Goal: Transaction & Acquisition: Purchase product/service

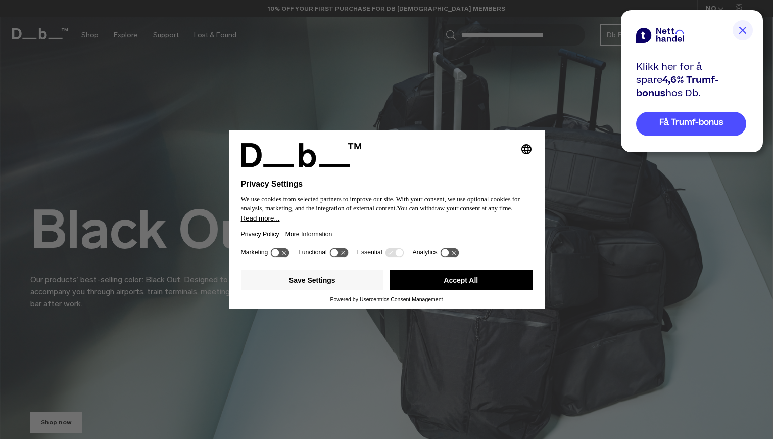
click at [742, 27] on img at bounding box center [743, 30] width 20 height 20
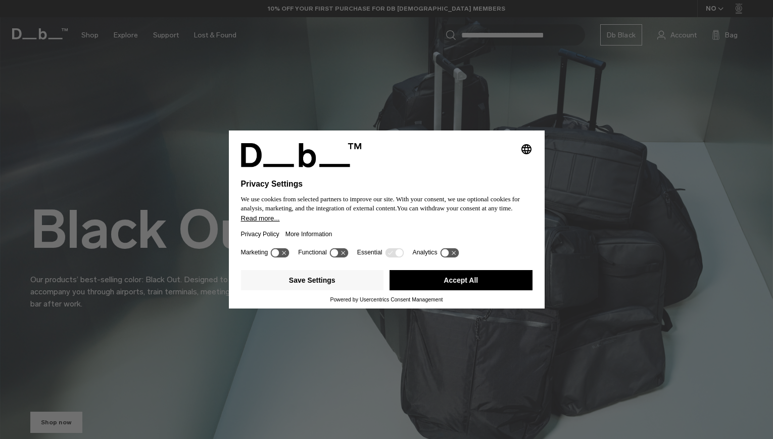
click at [284, 253] on icon at bounding box center [280, 253] width 19 height 10
click at [278, 255] on icon at bounding box center [280, 253] width 19 height 10
click at [325, 281] on button "Save Settings" at bounding box center [312, 280] width 143 height 20
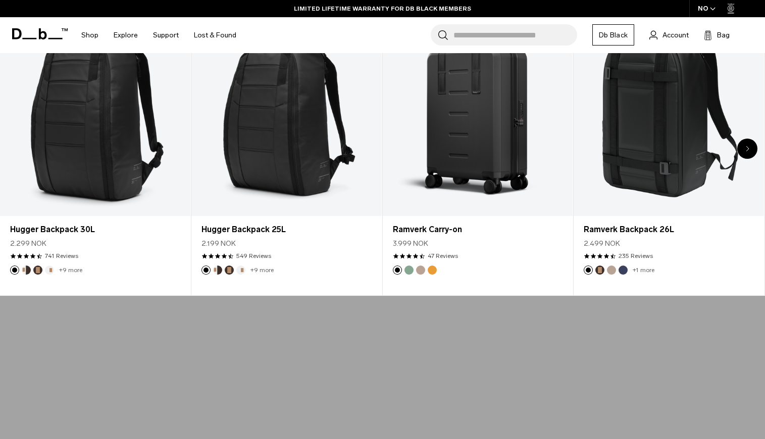
scroll to position [404, 0]
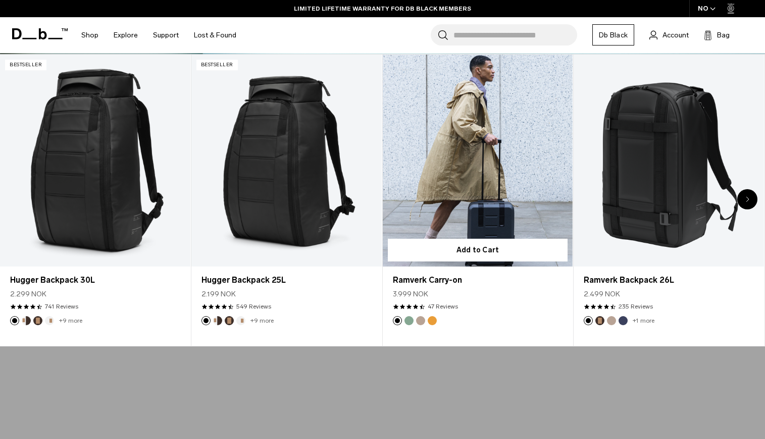
click at [502, 190] on link "Ramverk Carry-on" at bounding box center [478, 161] width 190 height 212
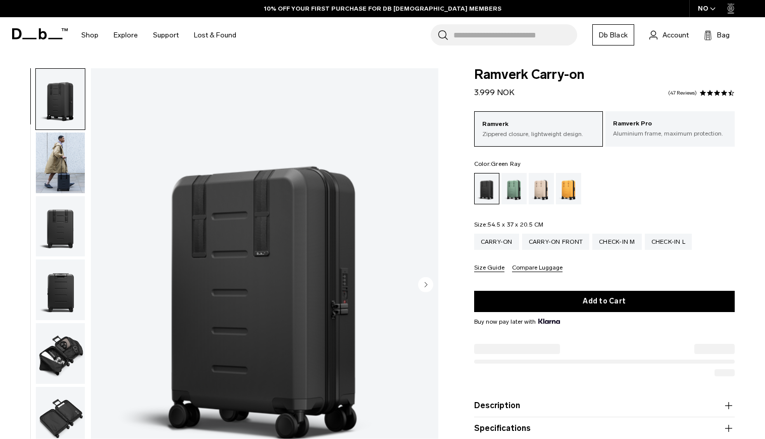
click at [509, 188] on div "Green Ray" at bounding box center [515, 188] width 26 height 31
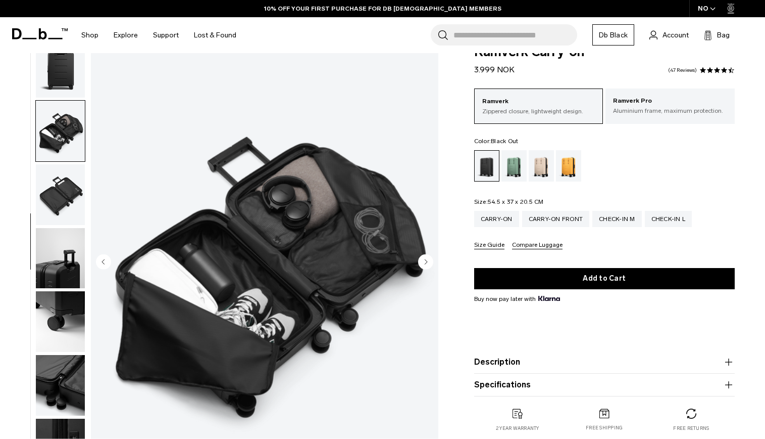
scroll to position [51, 0]
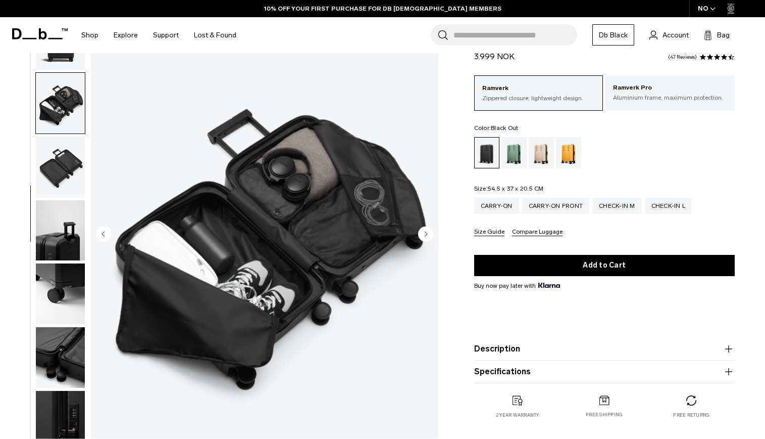
click at [73, 307] on img "button" at bounding box center [60, 293] width 49 height 61
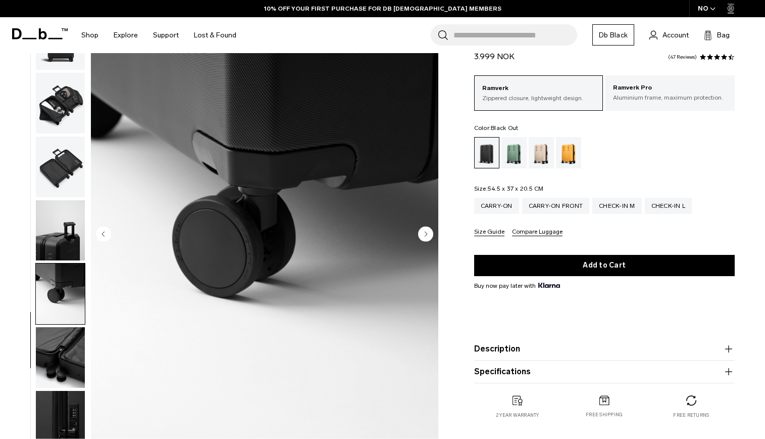
click at [66, 329] on img "button" at bounding box center [60, 357] width 49 height 61
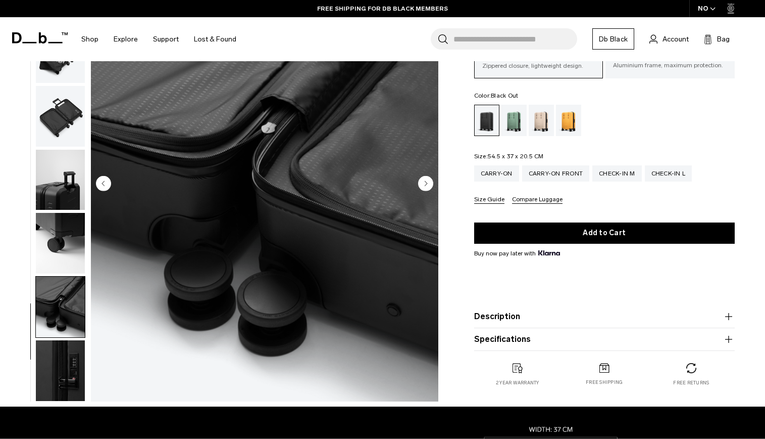
scroll to position [152, 0]
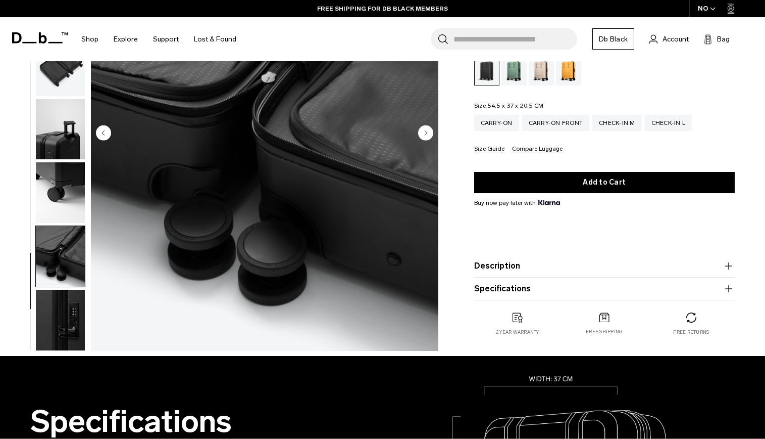
click at [68, 342] on img "button" at bounding box center [60, 319] width 49 height 61
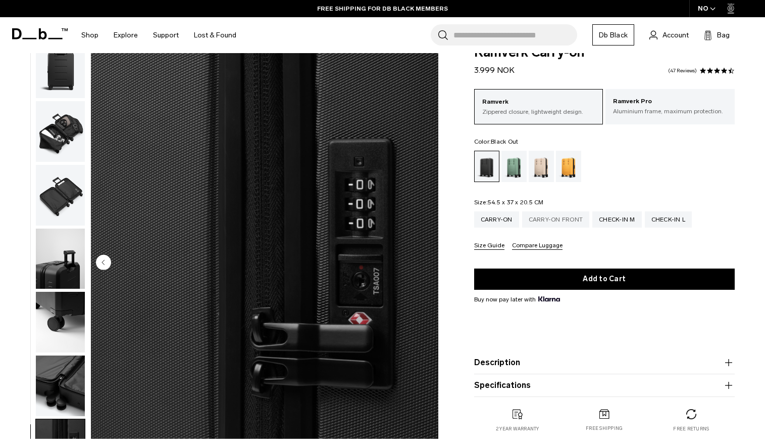
scroll to position [0, 0]
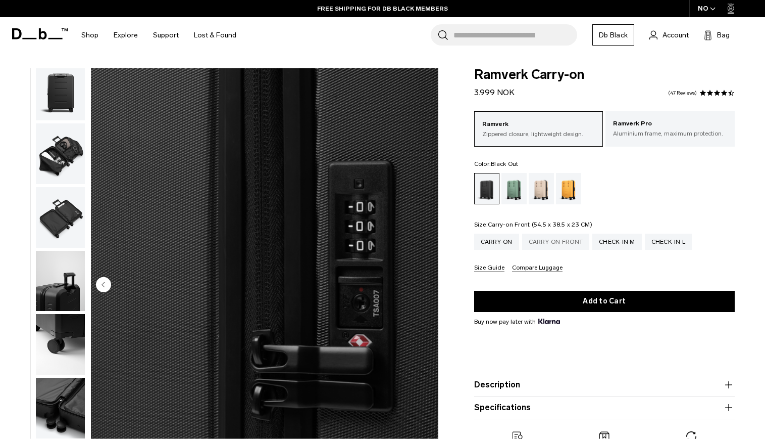
click at [564, 241] on div "Carry-on Front" at bounding box center [556, 241] width 68 height 16
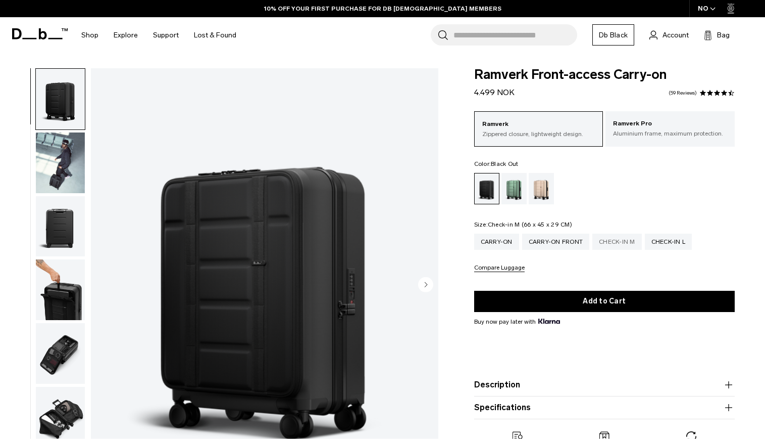
click at [611, 243] on div "Check-in M" at bounding box center [618, 241] width 50 height 16
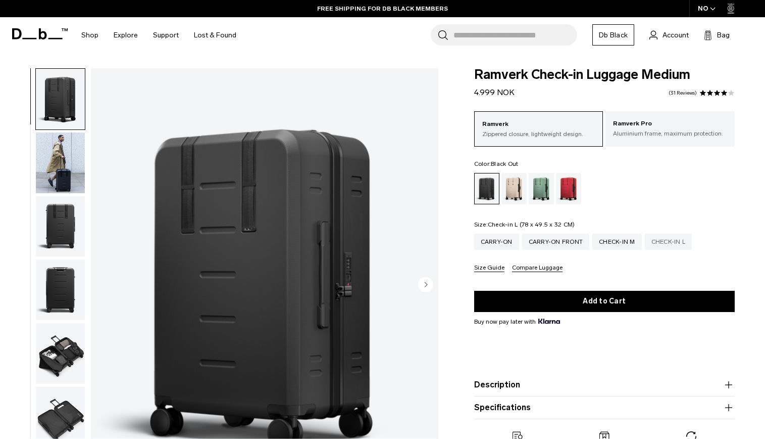
click at [661, 242] on div "Check-in L" at bounding box center [668, 241] width 47 height 16
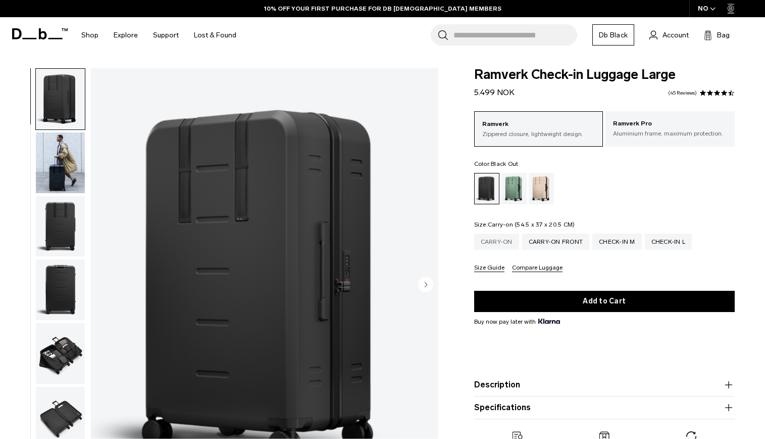
click at [502, 245] on div "Carry-on" at bounding box center [496, 241] width 45 height 16
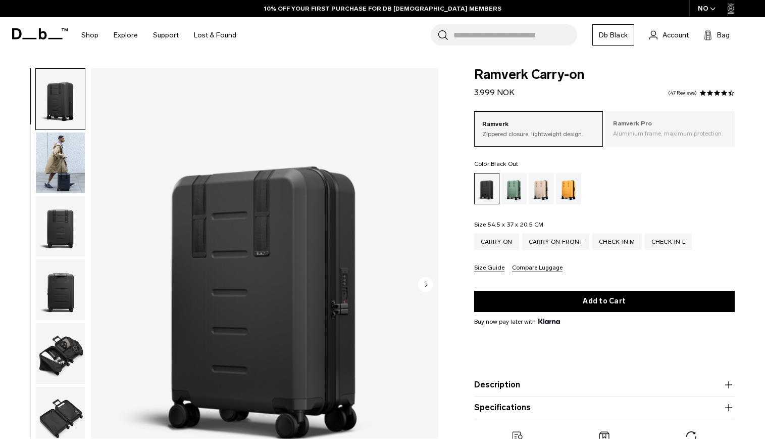
click at [660, 131] on p "Aluminium frame, maximum protection." at bounding box center [670, 133] width 114 height 9
